Goal: Information Seeking & Learning: Learn about a topic

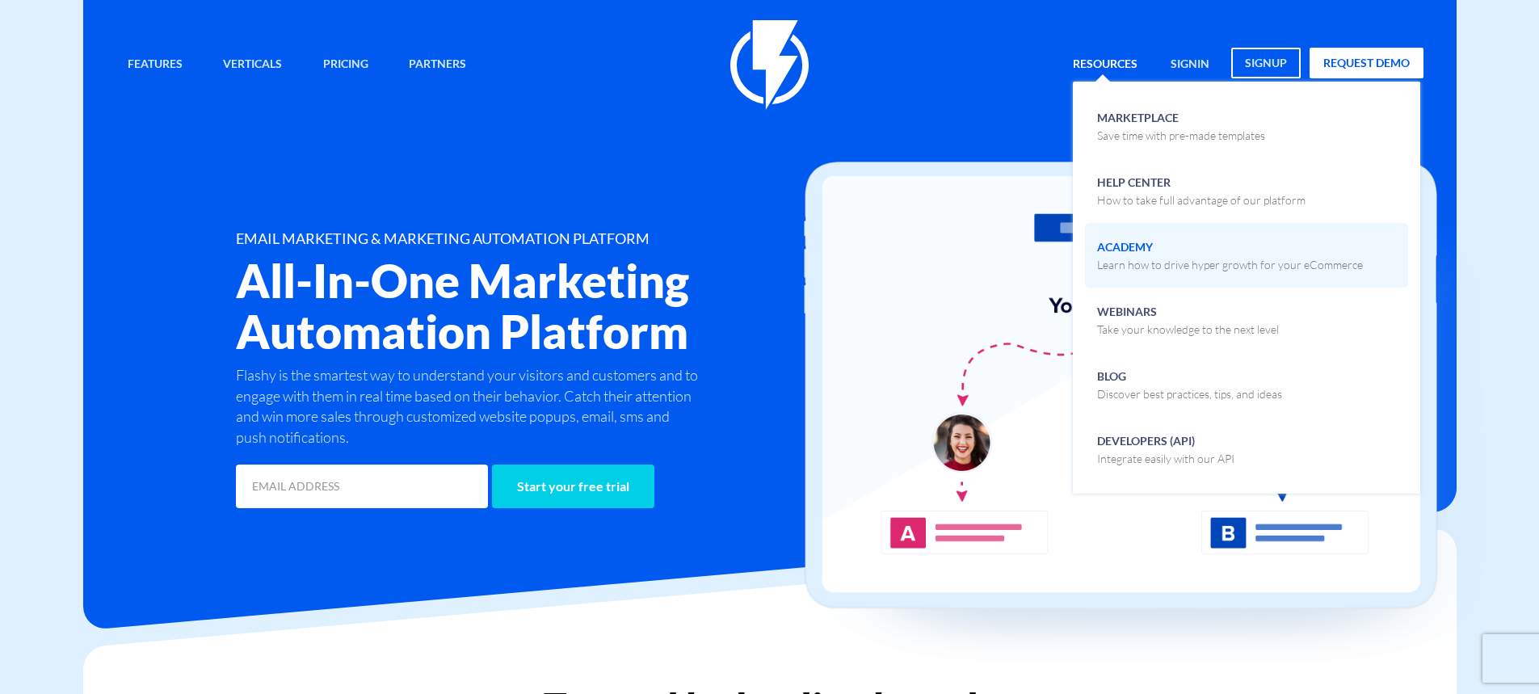
click at [1141, 246] on span "Academy Learn how to drive hyper growth for your eCommerce" at bounding box center [1230, 254] width 266 height 38
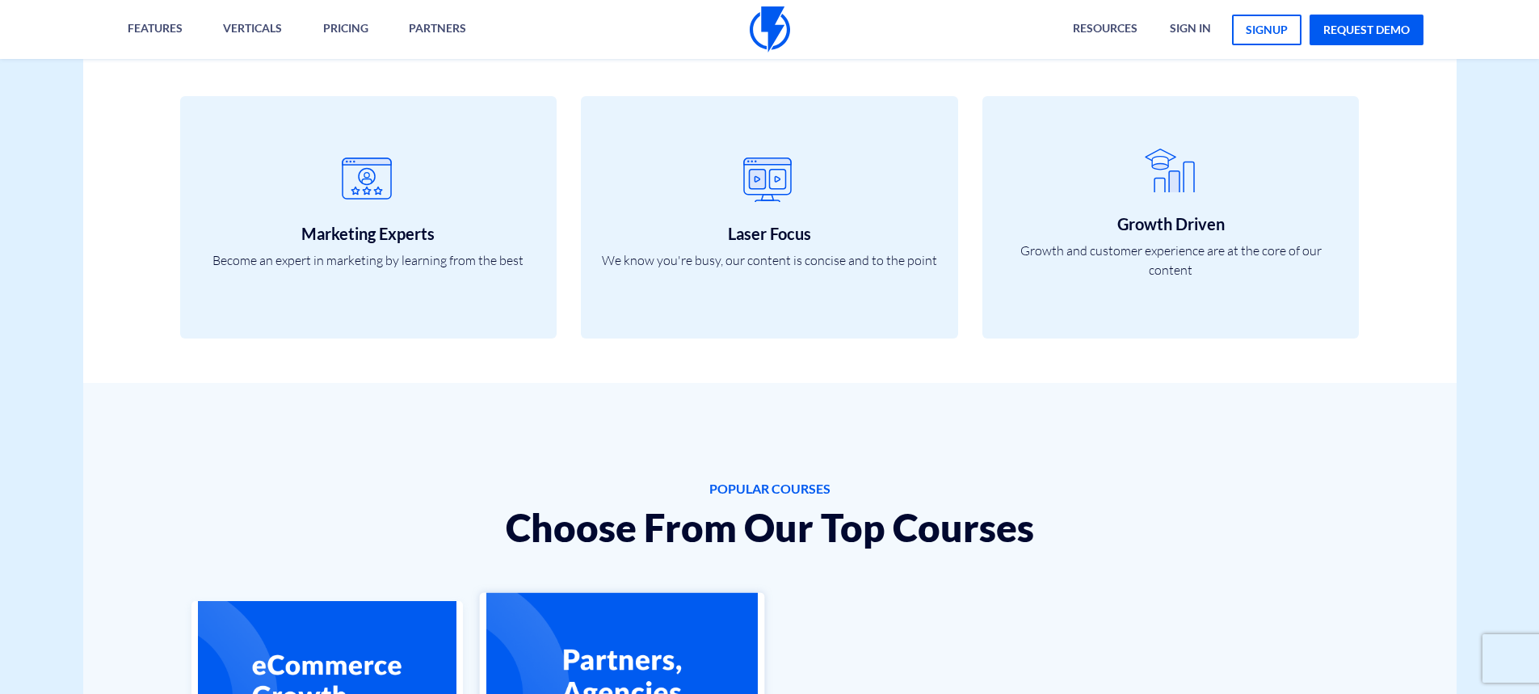
scroll to position [1050, 0]
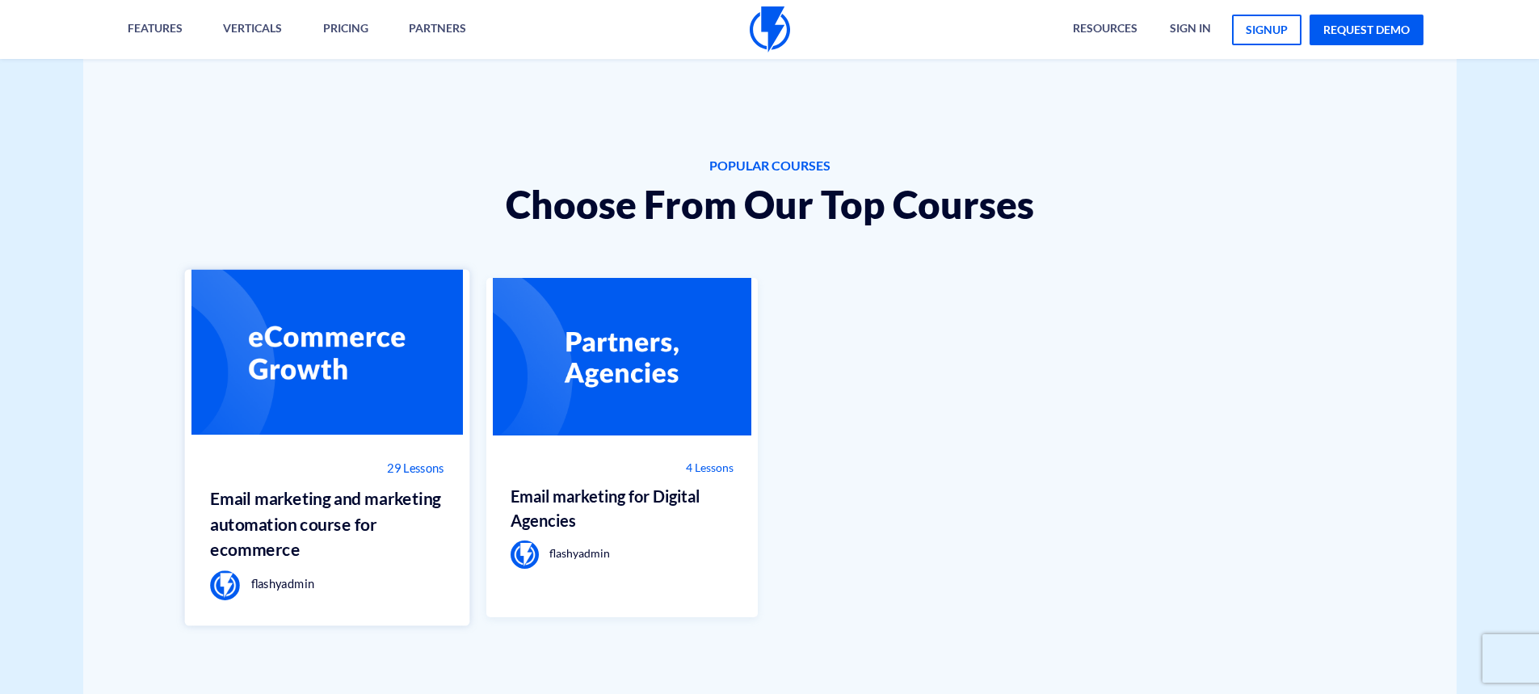
click at [345, 369] on img at bounding box center [327, 353] width 285 height 166
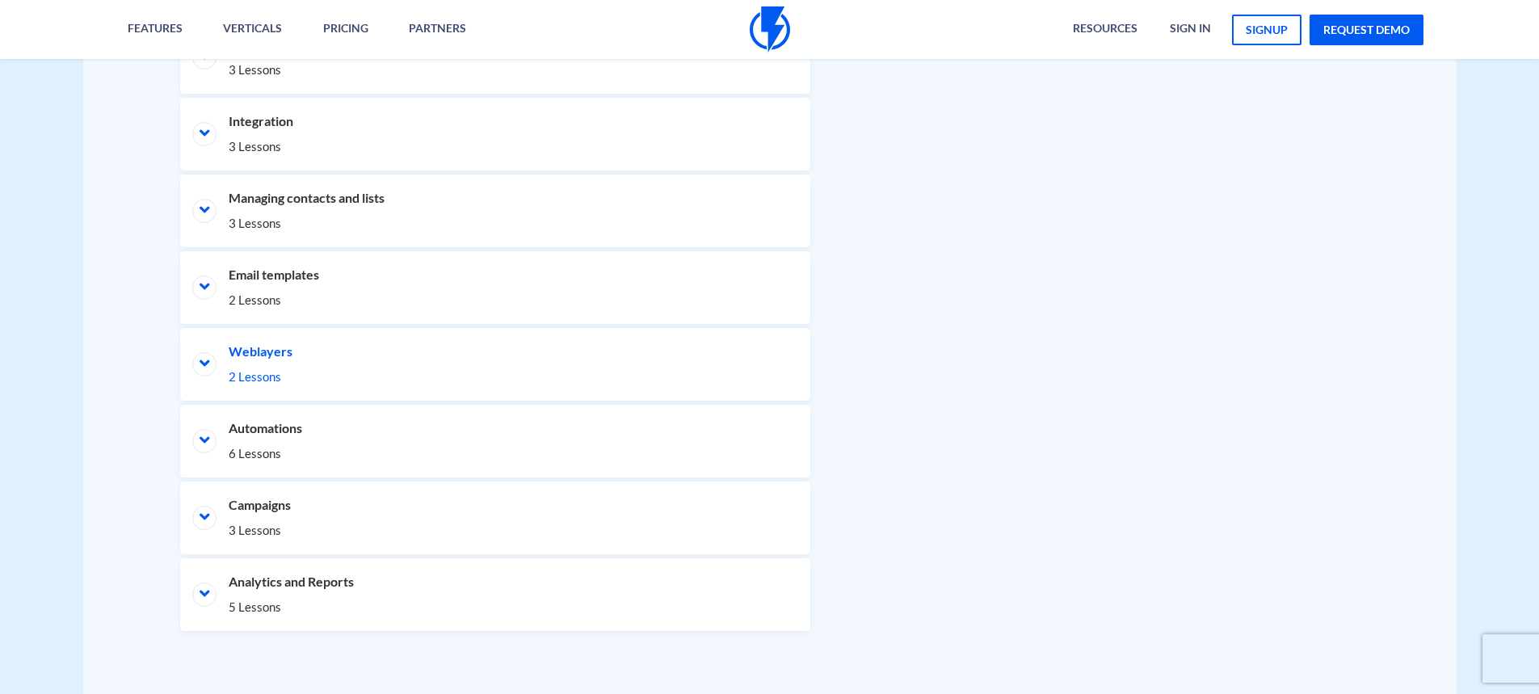
scroll to position [969, 0]
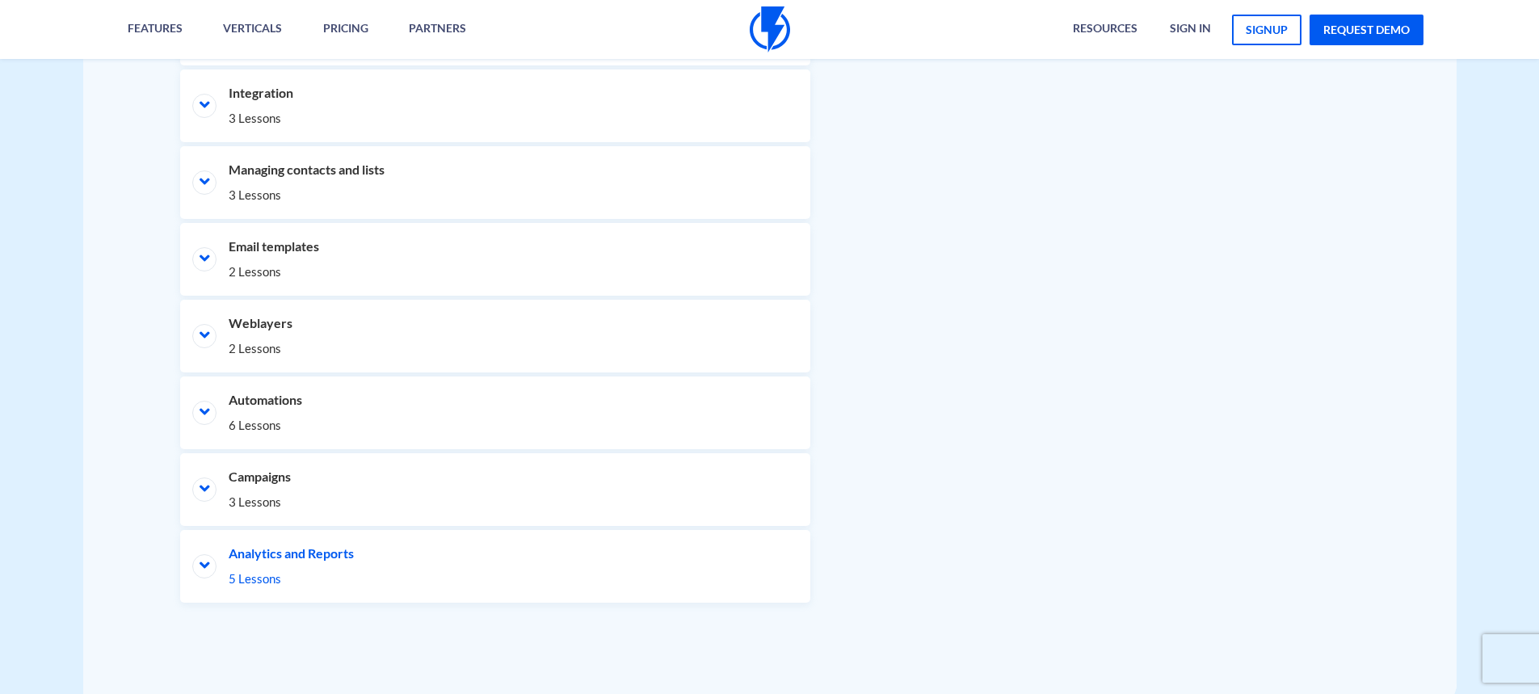
click at [267, 558] on li "Analytics and Reports 5 Lessons" at bounding box center [495, 566] width 630 height 73
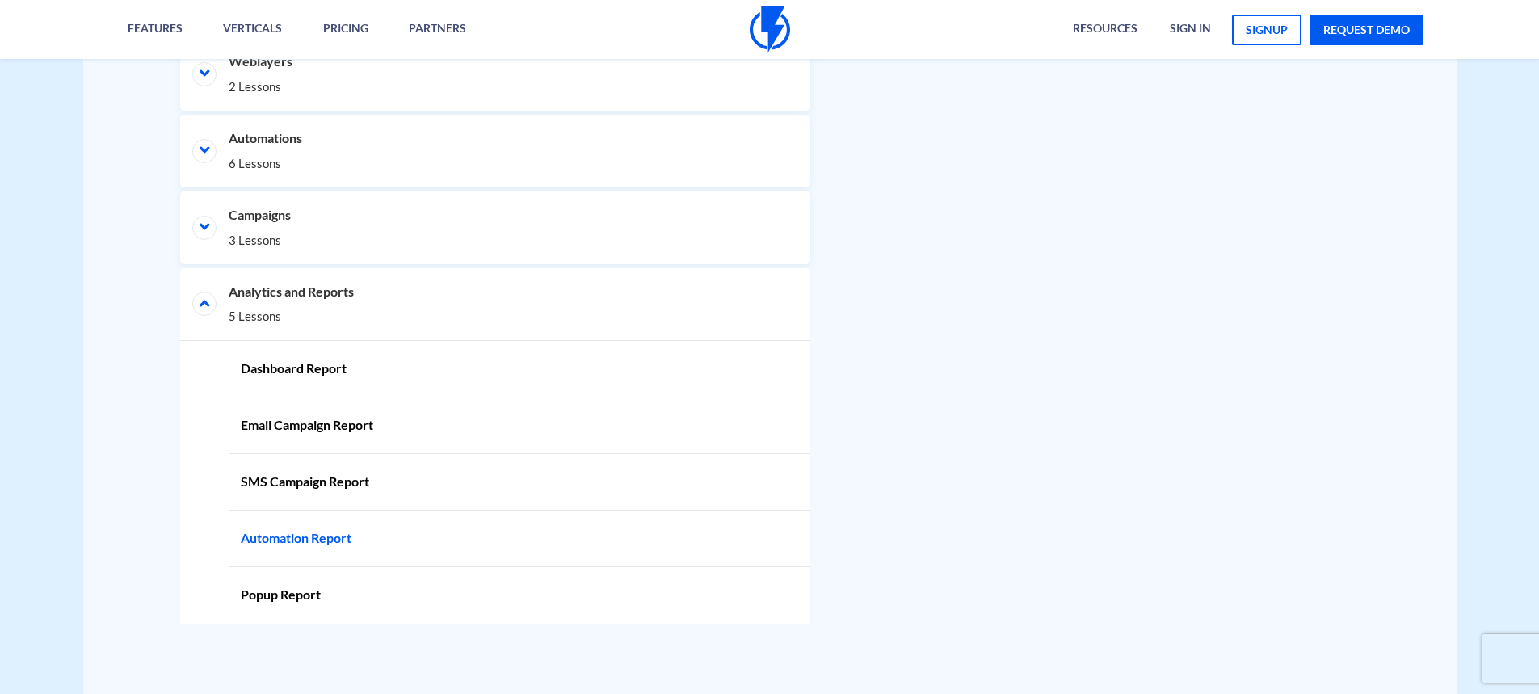
scroll to position [1252, 0]
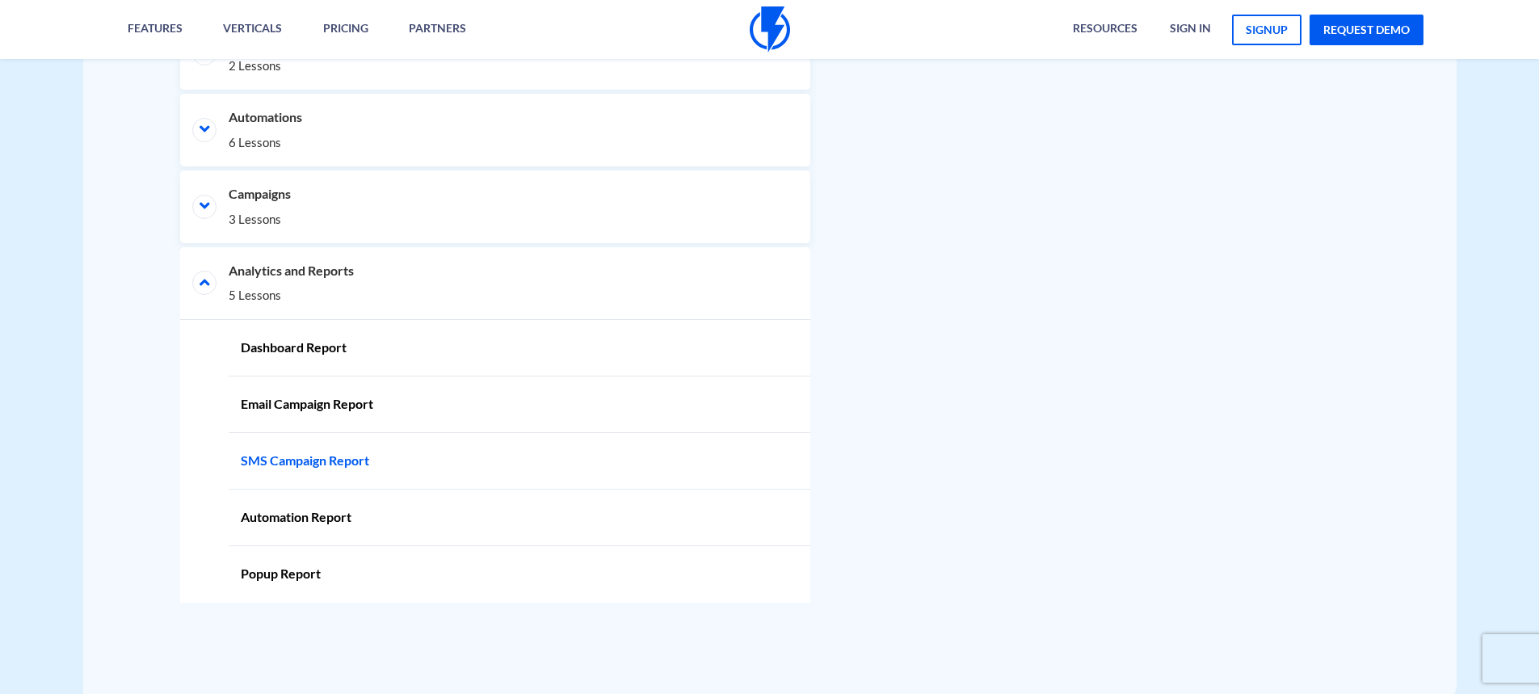
click at [320, 461] on link "SMS Campaign Report" at bounding box center [520, 461] width 582 height 57
